Goal: Information Seeking & Learning: Compare options

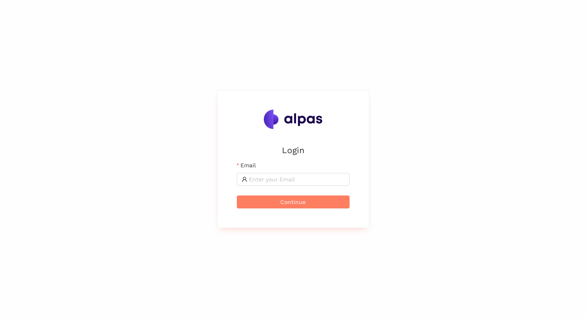
click at [269, 187] on form "Email Continue" at bounding box center [293, 185] width 113 height 48
click at [269, 182] on input "Email" at bounding box center [297, 179] width 96 height 9
type input "max@alpas.ai"
click at [294, 199] on span "Continue" at bounding box center [292, 201] width 25 height 9
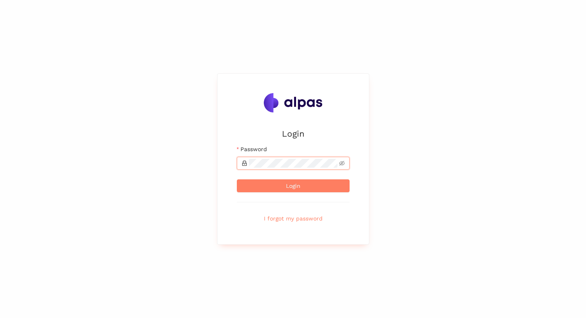
click at [237, 179] on button "Login" at bounding box center [293, 185] width 113 height 13
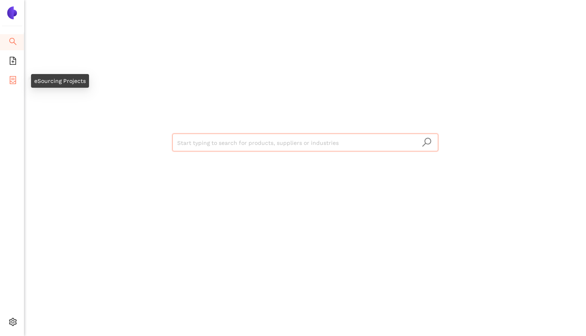
click at [18, 81] on li "eSourcing Projects" at bounding box center [12, 81] width 24 height 16
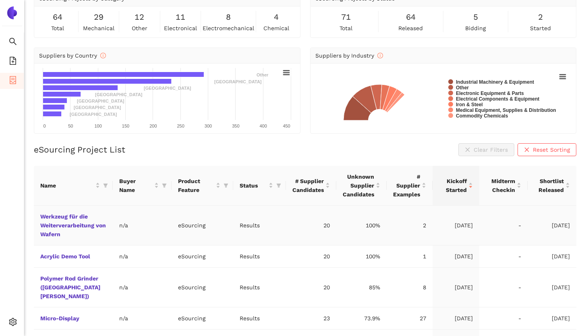
scroll to position [49, 0]
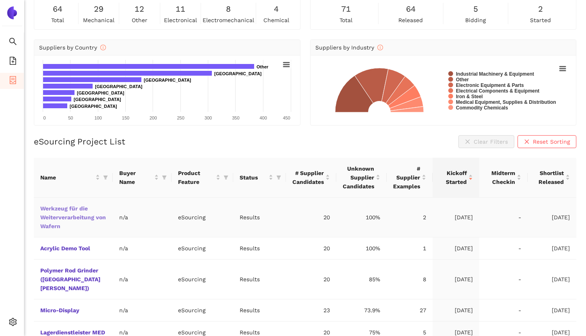
click at [0, 0] on link "Werkzeug für die Weiterverarbeitung von Wafern" at bounding box center [0, 0] width 0 height 0
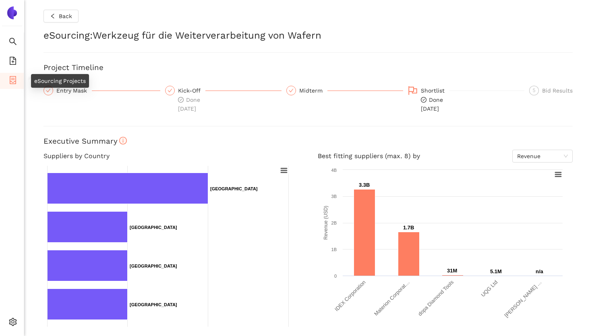
click at [17, 81] on li "eSourcing Projects" at bounding box center [12, 81] width 24 height 16
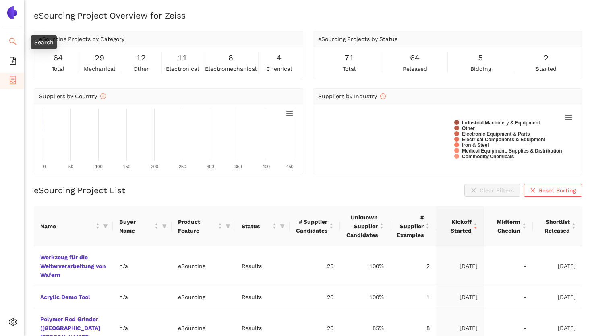
click at [17, 42] on li "Search" at bounding box center [12, 42] width 24 height 16
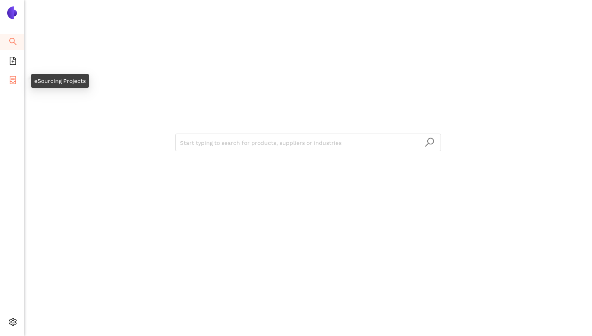
click at [10, 79] on icon "container" at bounding box center [13, 80] width 8 height 8
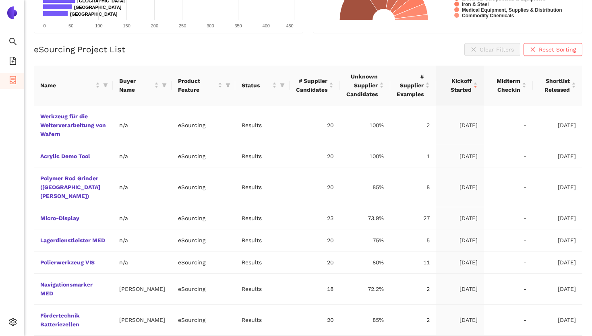
scroll to position [142, 0]
click at [106, 84] on icon "filter" at bounding box center [106, 85] width 4 height 4
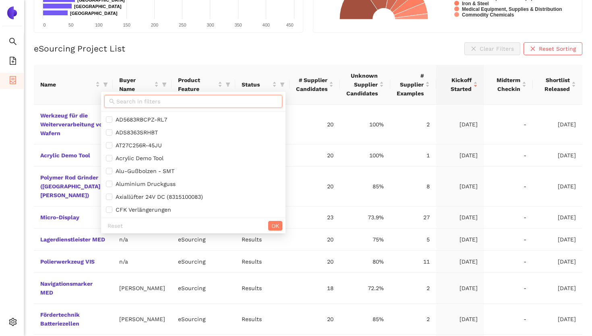
click at [131, 100] on input "text" at bounding box center [196, 101] width 161 height 9
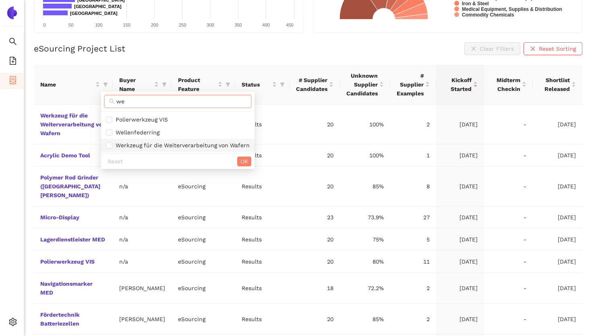
type input "we"
click at [135, 143] on span "Werkzeug für die Weiterverarbeitung von Wafern" at bounding box center [180, 145] width 137 height 6
checkbox input "true"
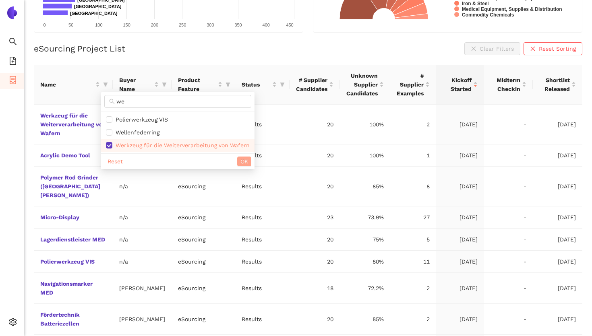
click at [241, 164] on span "OK" at bounding box center [245, 161] width 8 height 9
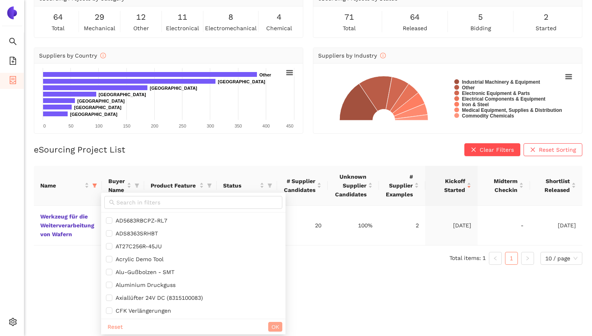
scroll to position [10, 0]
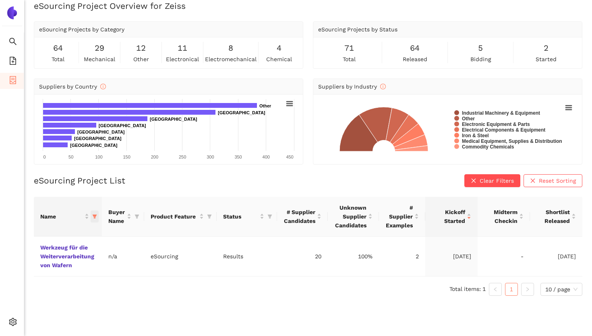
click at [96, 217] on icon "filter" at bounding box center [95, 217] width 4 height 4
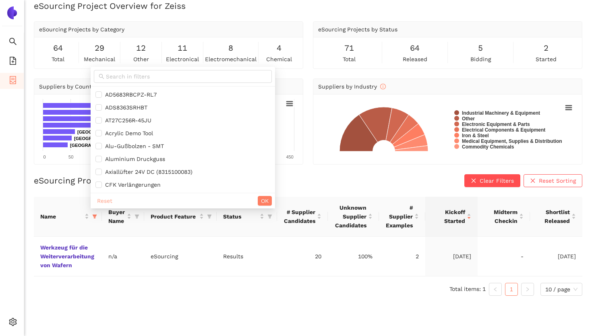
click at [107, 203] on span "Reset" at bounding box center [104, 201] width 15 height 9
checkbox input "false"
click at [261, 199] on span "OK" at bounding box center [265, 201] width 8 height 9
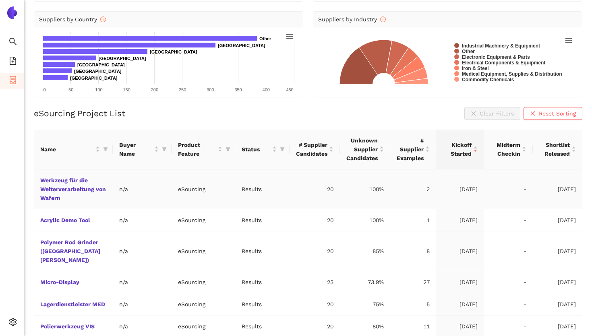
scroll to position [79, 0]
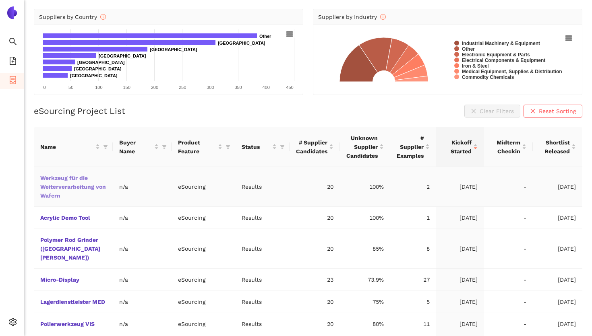
click at [0, 0] on link "Werkzeug für die Weiterverarbeitung von Wafern" at bounding box center [0, 0] width 0 height 0
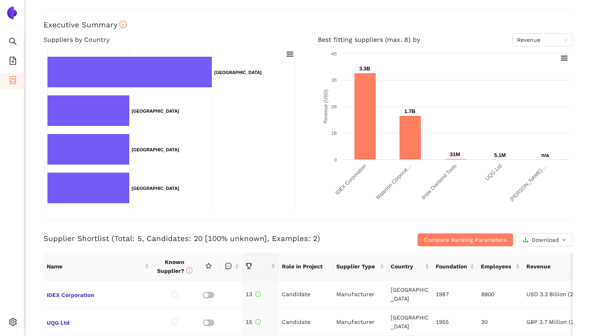
scroll to position [117, 0]
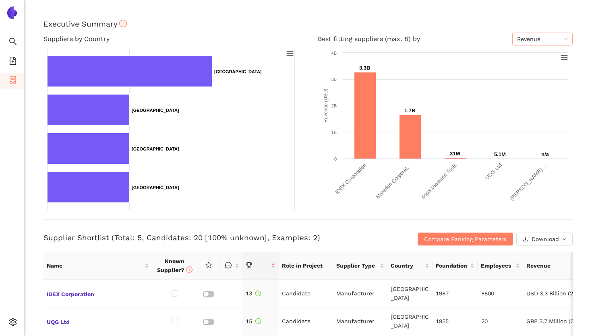
click at [523, 39] on span "Revenue" at bounding box center [542, 39] width 51 height 12
click at [471, 33] on h4 "Best fitting suppliers (max. 8) by Revenue" at bounding box center [445, 39] width 255 height 13
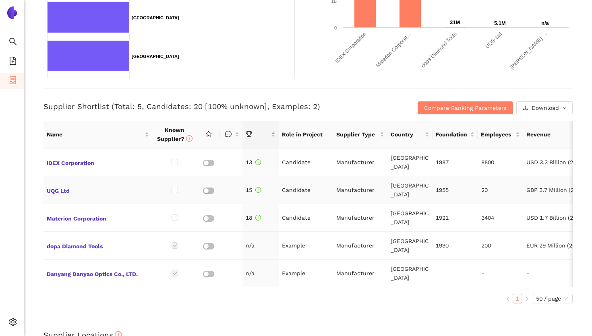
scroll to position [252, 0]
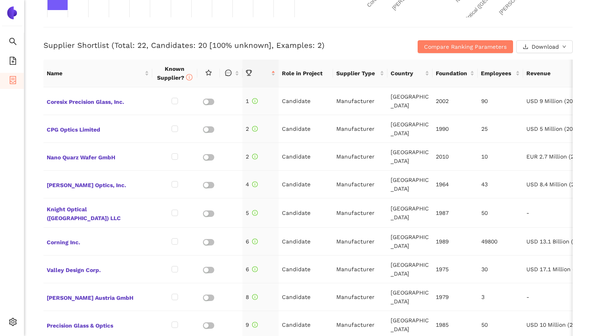
scroll to position [314, 0]
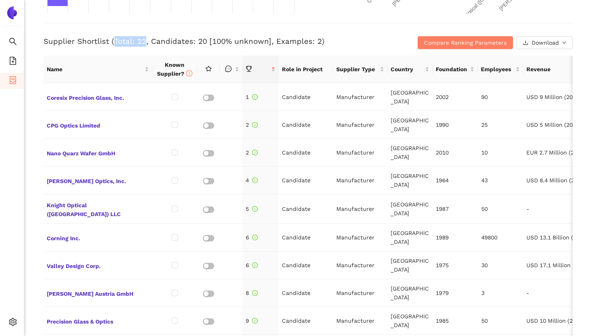
drag, startPoint x: 145, startPoint y: 42, endPoint x: 113, endPoint y: 37, distance: 32.1
click at [113, 37] on h3 "Supplier Shortlist (Total: 22, Candidates: 20 [100% unknown], Examples: 2)" at bounding box center [220, 41] width 353 height 10
drag, startPoint x: 151, startPoint y: 40, endPoint x: 204, endPoint y: 40, distance: 52.8
click at [204, 40] on h3 "Supplier Shortlist (Total: 22, Candidates: 20 [100% unknown], Examples: 2)" at bounding box center [220, 41] width 353 height 10
drag, startPoint x: 272, startPoint y: 42, endPoint x: 317, endPoint y: 44, distance: 45.2
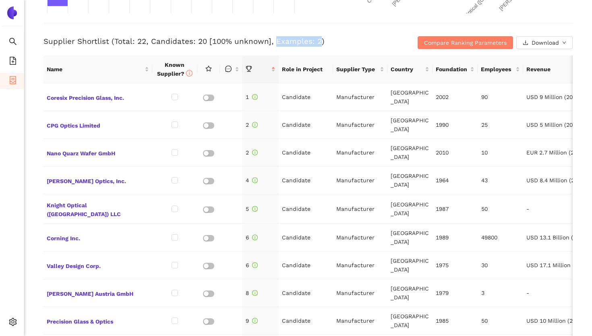
click at [317, 44] on h3 "Supplier Shortlist (Total: 22, Candidates: 20 [100% unknown], Examples: 2)" at bounding box center [220, 41] width 353 height 10
click at [334, 44] on h3 "Supplier Shortlist (Total: 22, Candidates: 20 [100% unknown], Examples: 2)" at bounding box center [220, 41] width 353 height 10
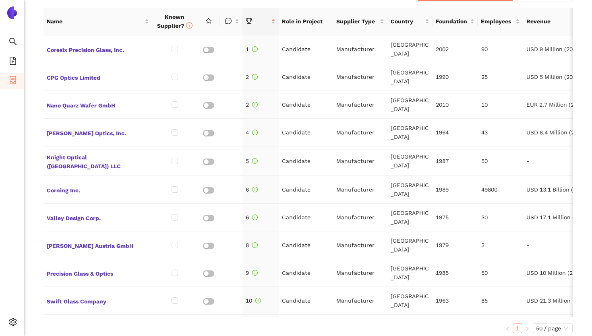
scroll to position [362, 0]
click at [293, 50] on td "Candidate" at bounding box center [306, 49] width 54 height 28
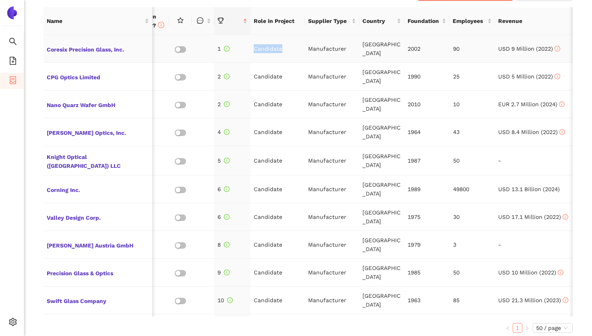
scroll to position [0, 31]
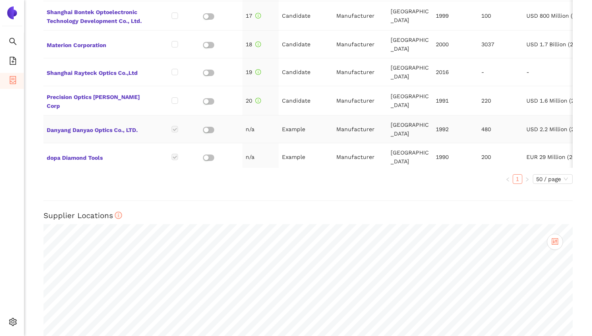
click at [290, 127] on td "Example" at bounding box center [306, 130] width 54 height 28
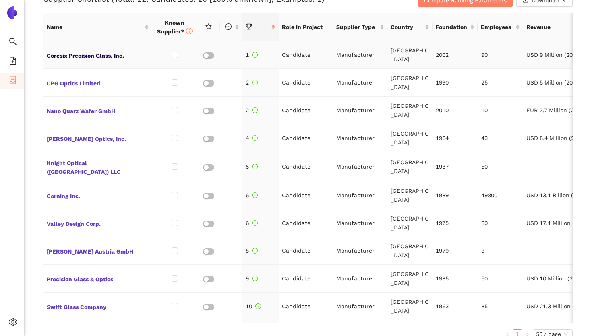
click at [112, 54] on span "Coresix Precision Glass, Inc." at bounding box center [98, 55] width 102 height 10
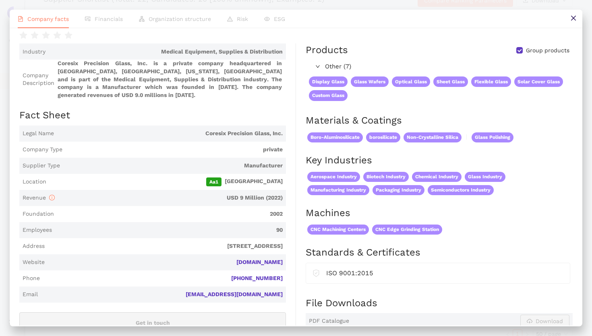
scroll to position [0, 0]
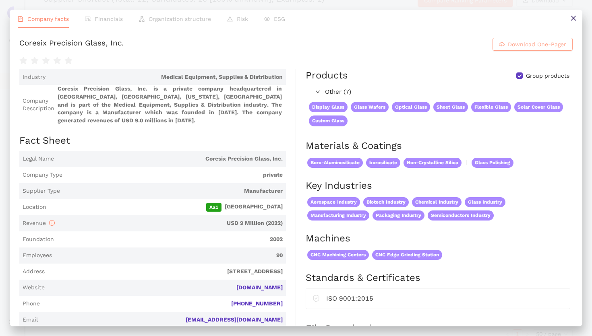
click at [515, 49] on span "Download One-Pager" at bounding box center [537, 44] width 58 height 9
click at [573, 16] on icon "close" at bounding box center [574, 18] width 6 height 6
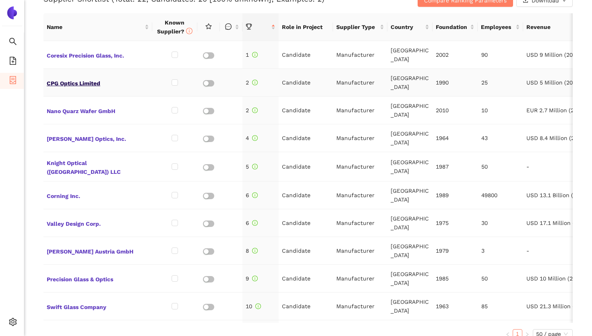
click at [85, 77] on span "CPG Optics Limited" at bounding box center [98, 82] width 102 height 10
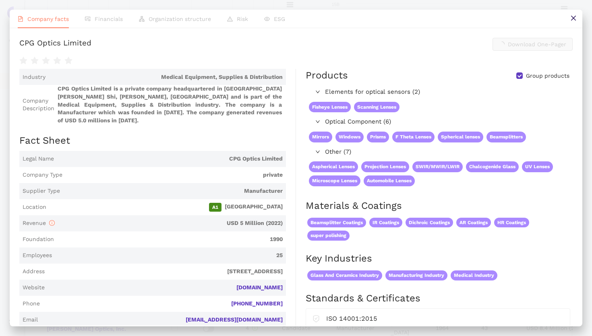
scroll to position [356, 0]
click at [566, 21] on button at bounding box center [574, 19] width 18 height 18
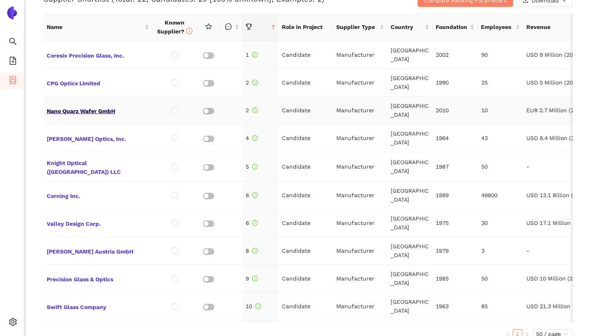
click at [104, 112] on span "Nano Quarz Wafer GmbH" at bounding box center [98, 110] width 102 height 10
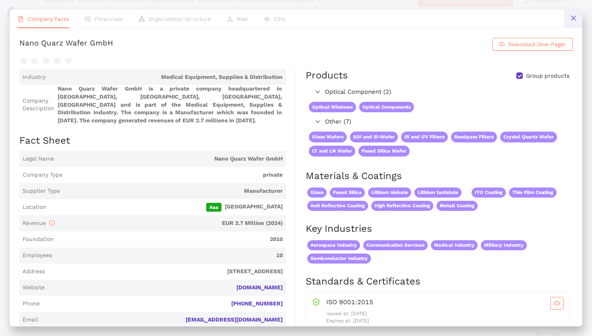
click at [569, 17] on button at bounding box center [574, 19] width 18 height 18
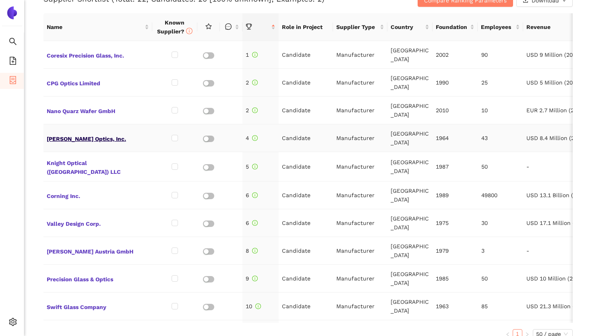
click at [81, 140] on span "[PERSON_NAME] Optics, Inc." at bounding box center [98, 138] width 102 height 10
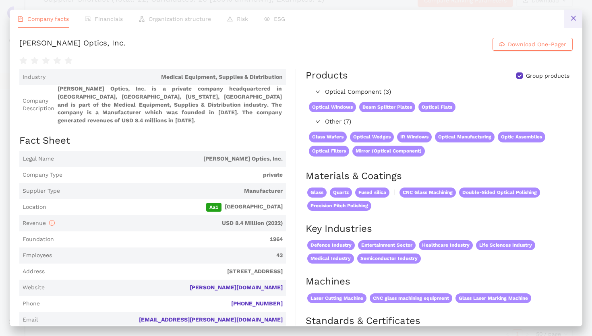
click at [569, 22] on button at bounding box center [574, 19] width 18 height 18
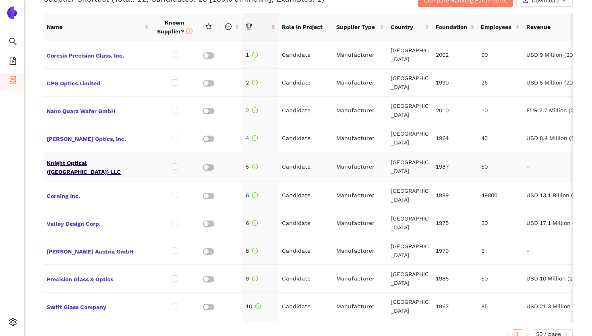
click at [104, 166] on span "Knight Optical ([GEOGRAPHIC_DATA]) LLC" at bounding box center [98, 166] width 102 height 19
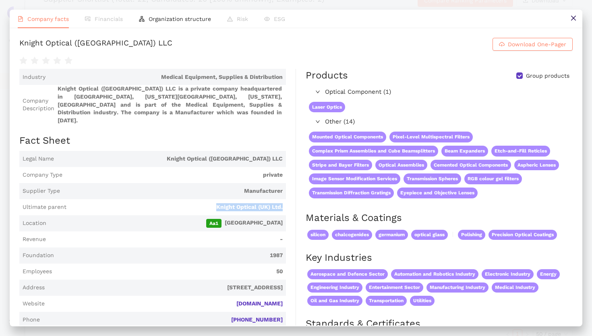
drag, startPoint x: 285, startPoint y: 208, endPoint x: 217, endPoint y: 207, distance: 67.7
click at [217, 207] on span "Ultimate parent Knight Optical (UK) Ltd." at bounding box center [152, 207] width 267 height 16
click at [168, 21] on span "Organization structure" at bounding box center [180, 19] width 62 height 6
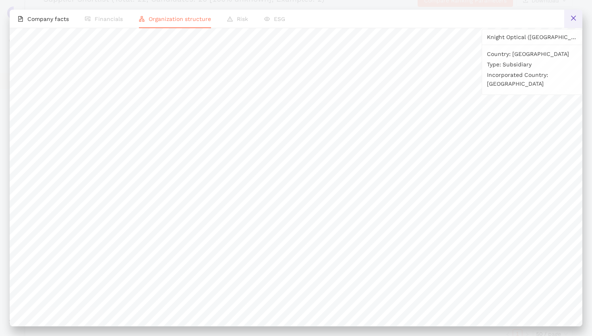
click at [575, 21] on icon "close" at bounding box center [573, 18] width 5 height 5
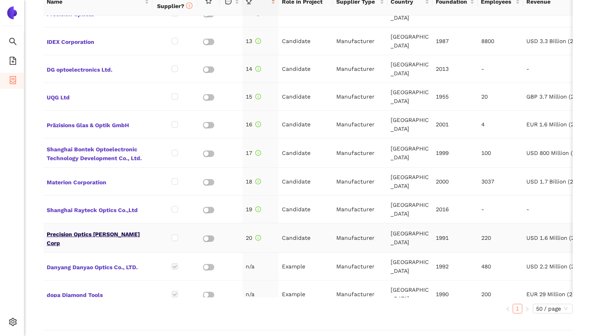
scroll to position [331, 0]
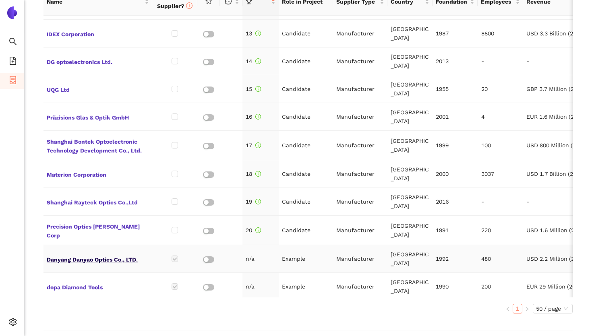
click at [81, 256] on span "Danyang Danyao Optics Co., LTD." at bounding box center [98, 259] width 102 height 10
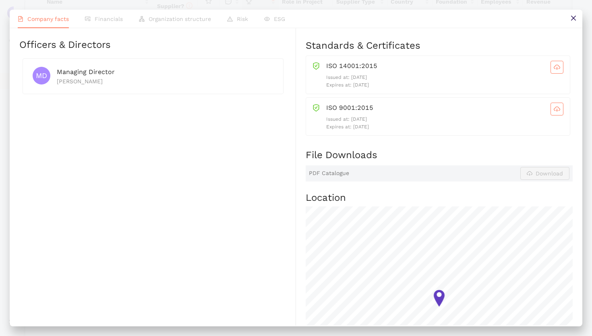
scroll to position [342, 0]
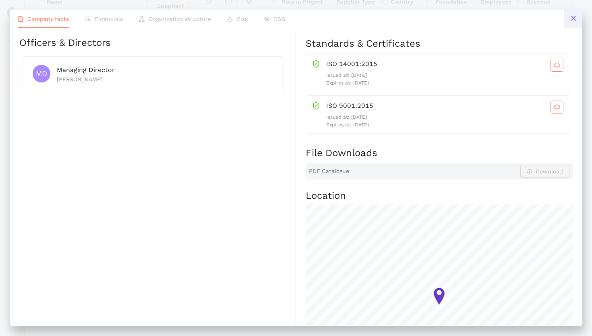
click at [573, 17] on icon "close" at bounding box center [574, 18] width 6 height 6
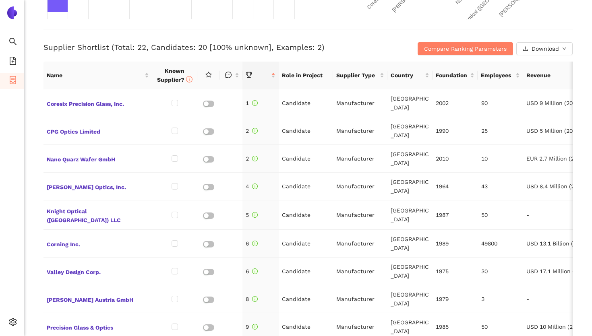
scroll to position [308, 0]
click at [432, 46] on span "Compare Ranking Parameters" at bounding box center [465, 48] width 83 height 9
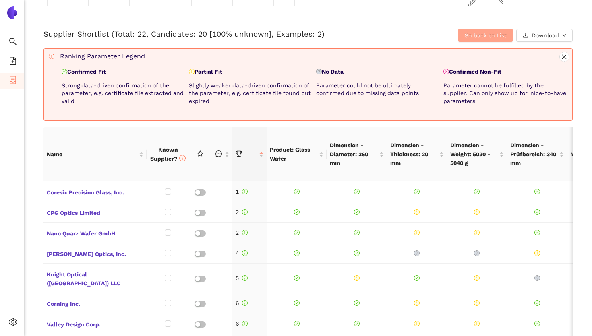
scroll to position [322, 0]
drag, startPoint x: 111, startPoint y: 73, endPoint x: 70, endPoint y: 70, distance: 41.6
click at [70, 70] on p "Confirmed Fit" at bounding box center [124, 72] width 124 height 8
drag, startPoint x: 228, startPoint y: 71, endPoint x: 198, endPoint y: 69, distance: 30.3
click at [198, 69] on p "Partial Fit" at bounding box center [251, 72] width 124 height 8
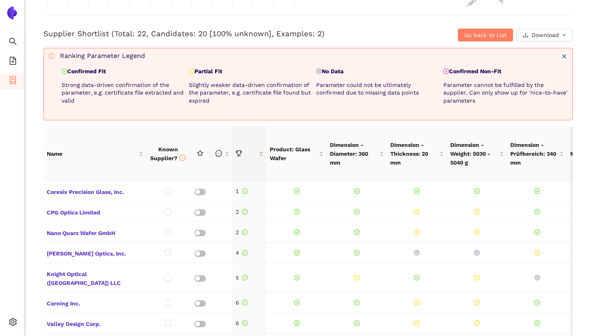
drag, startPoint x: 347, startPoint y: 73, endPoint x: 325, endPoint y: 73, distance: 21.4
click at [325, 73] on p "No Data" at bounding box center [378, 72] width 124 height 8
drag, startPoint x: 507, startPoint y: 73, endPoint x: 452, endPoint y: 70, distance: 54.5
click at [452, 70] on p "Confirmed Non-Fit" at bounding box center [506, 72] width 124 height 8
click at [35, 167] on div "Back eSourcing : Werkzeug für die Weiterverarbeitung von Wafern Project Timelin…" at bounding box center [308, 168] width 568 height 336
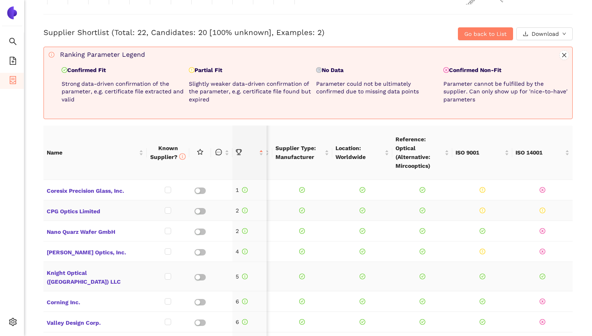
scroll to position [322, 0]
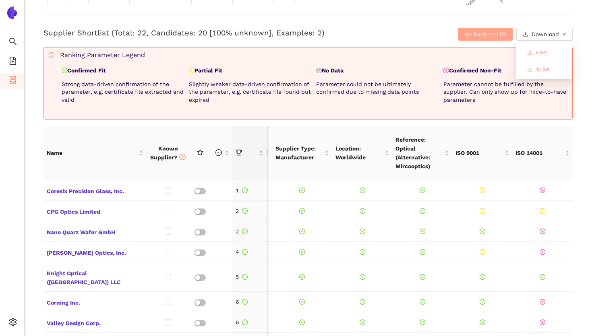
click at [491, 32] on span "Go back to List" at bounding box center [486, 34] width 42 height 9
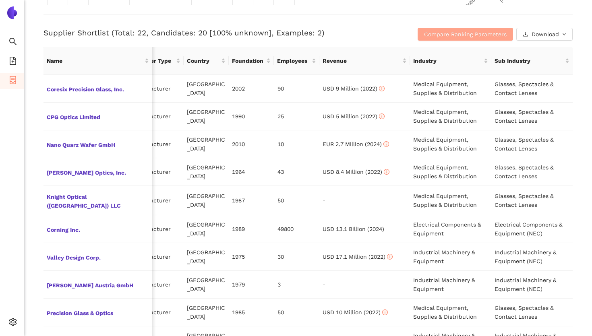
scroll to position [0, 204]
click at [503, 36] on span "Compare Ranking Parameters" at bounding box center [465, 34] width 83 height 9
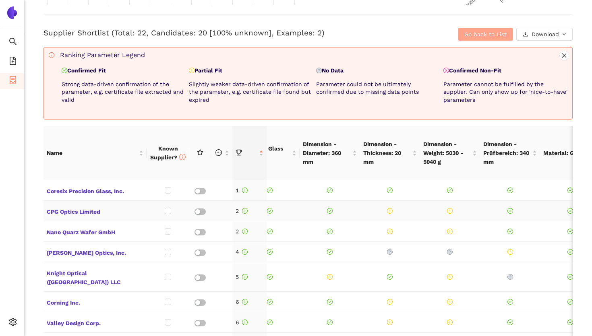
scroll to position [0, 0]
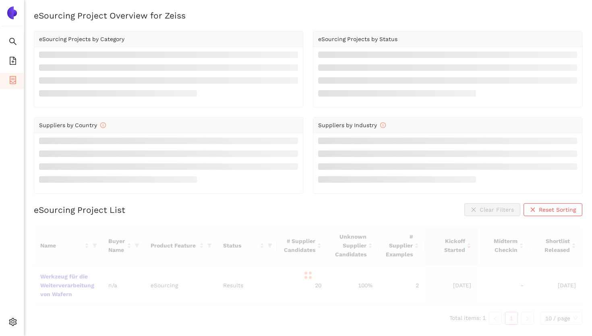
scroll to position [10, 0]
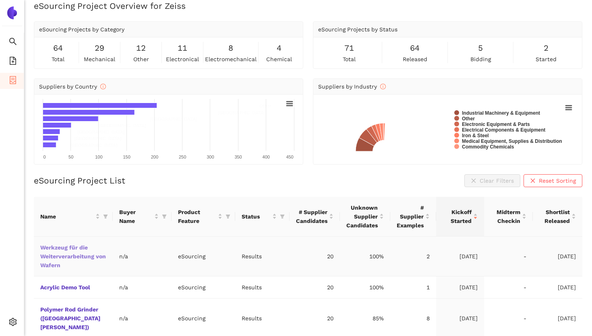
click at [0, 0] on link "Werkzeug für die Weiterverarbeitung von Wafern" at bounding box center [0, 0] width 0 height 0
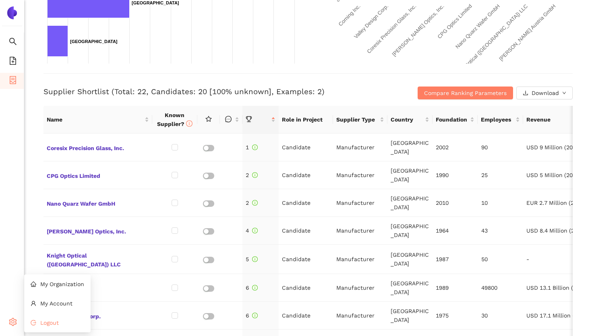
click at [31, 321] on icon "logout" at bounding box center [34, 323] width 6 height 6
